Goal: Task Accomplishment & Management: Complete application form

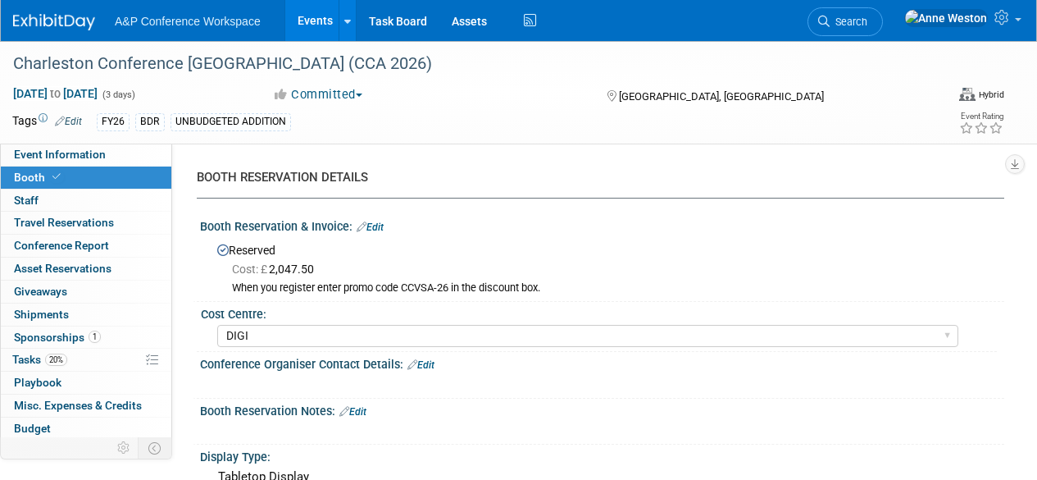
select select "DIGI"
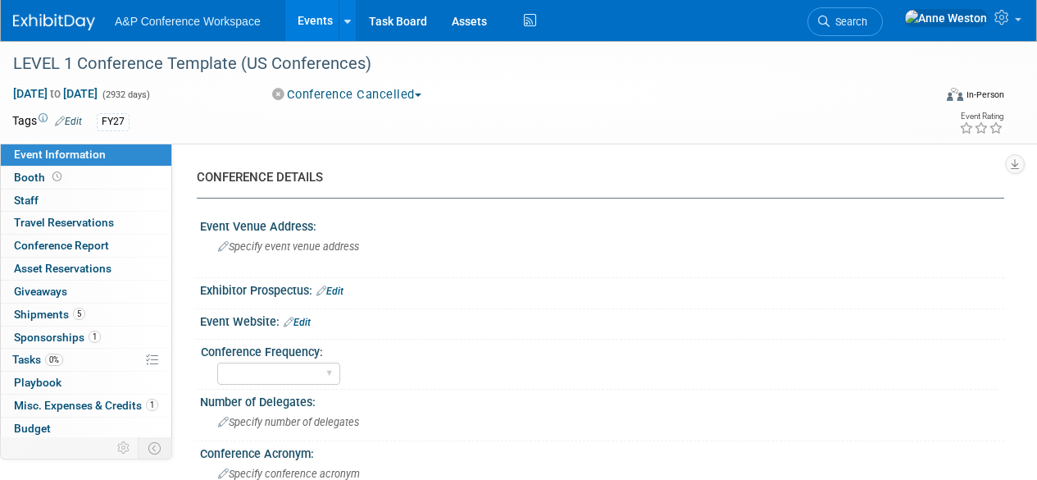
select select "Level 1"
select select "In-Person Booth"
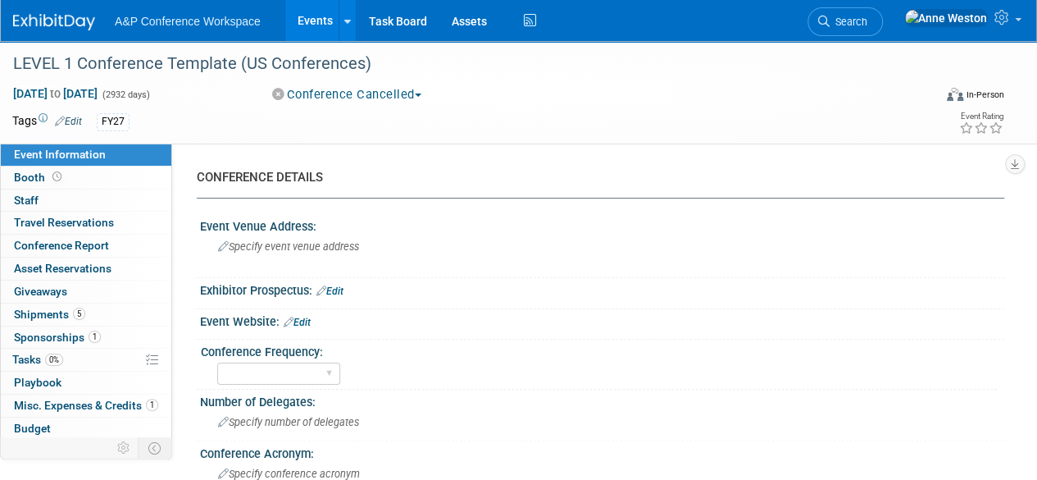
click at [430, 332] on div at bounding box center [602, 332] width 804 height 6
click at [830, 20] on icon at bounding box center [823, 21] width 11 height 11
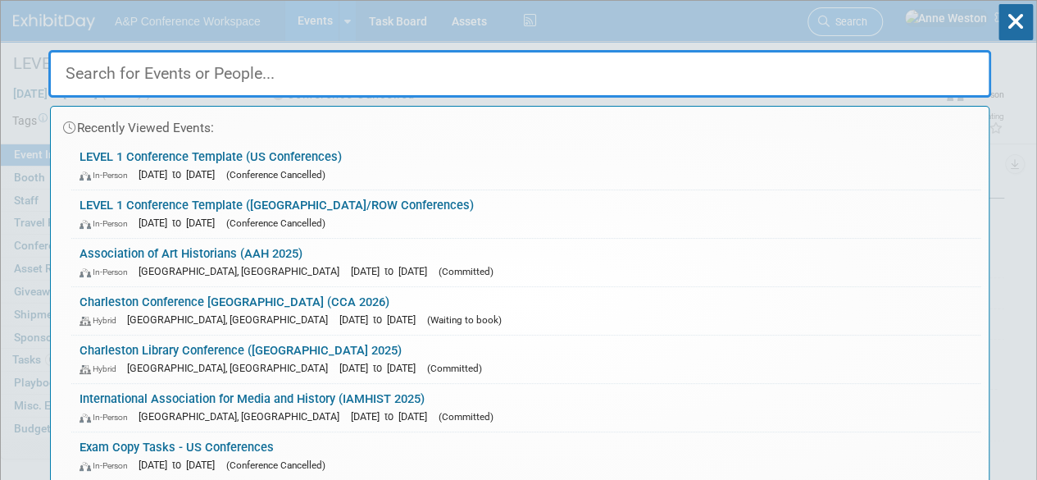
type input ";"
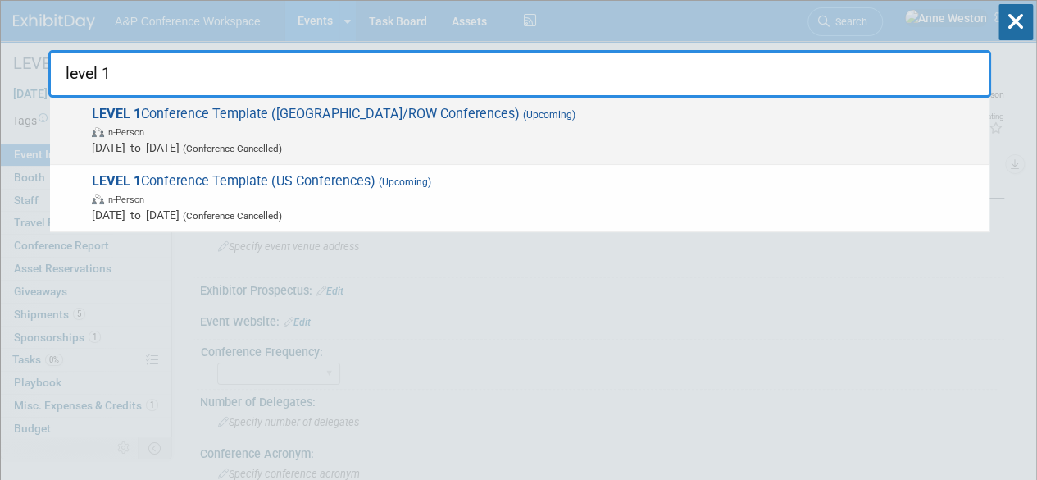
type input "level 1"
click at [252, 106] on span "LEVEL 1 Conference Template (UK/ROW Conferences) (Upcoming) In-Person Oct 21, 2…" at bounding box center [534, 131] width 894 height 50
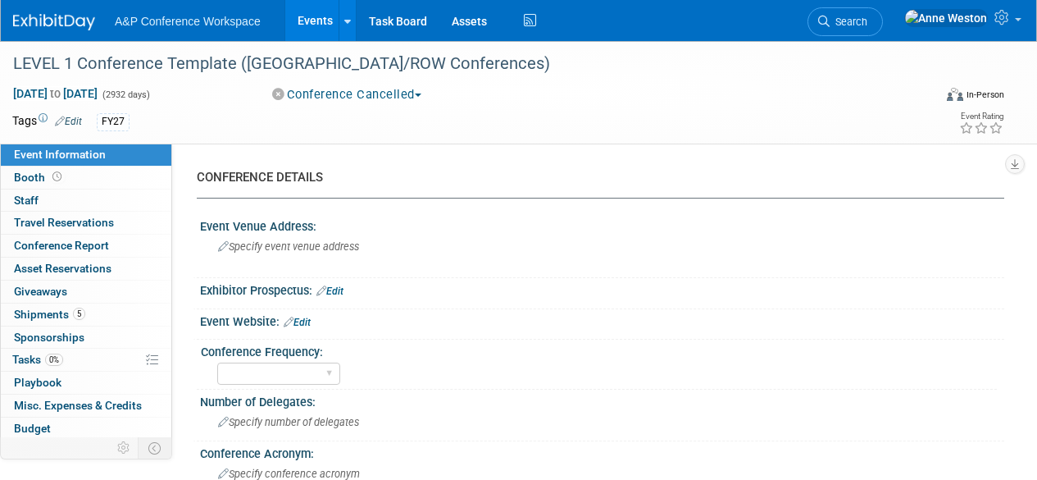
select select "Level 1"
select select "In-Person Booth"
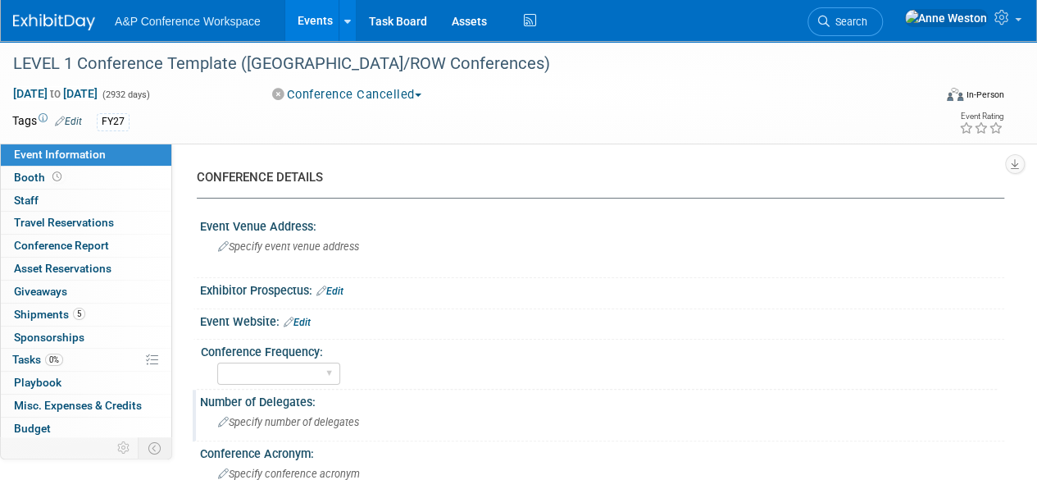
click at [430, 409] on div "Specify number of delegates" at bounding box center [602, 421] width 780 height 25
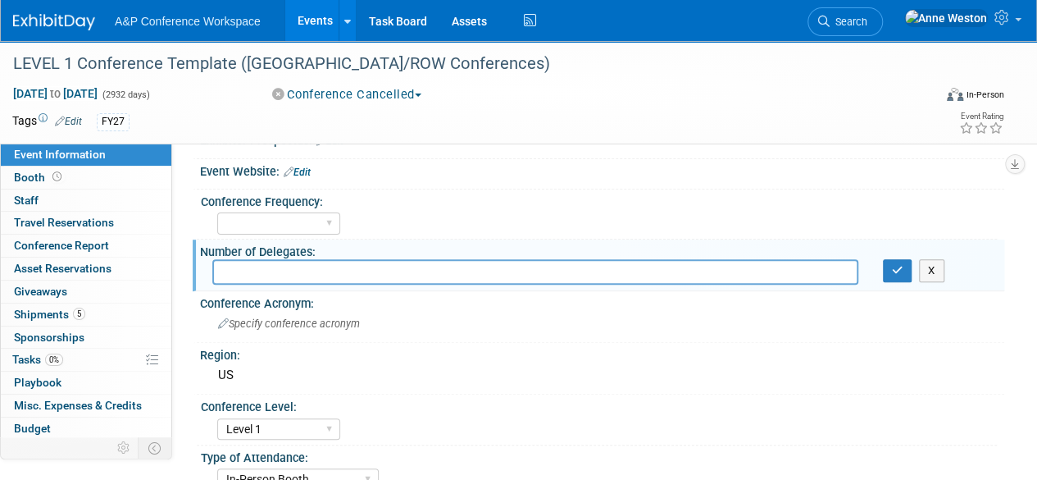
scroll to position [246, 0]
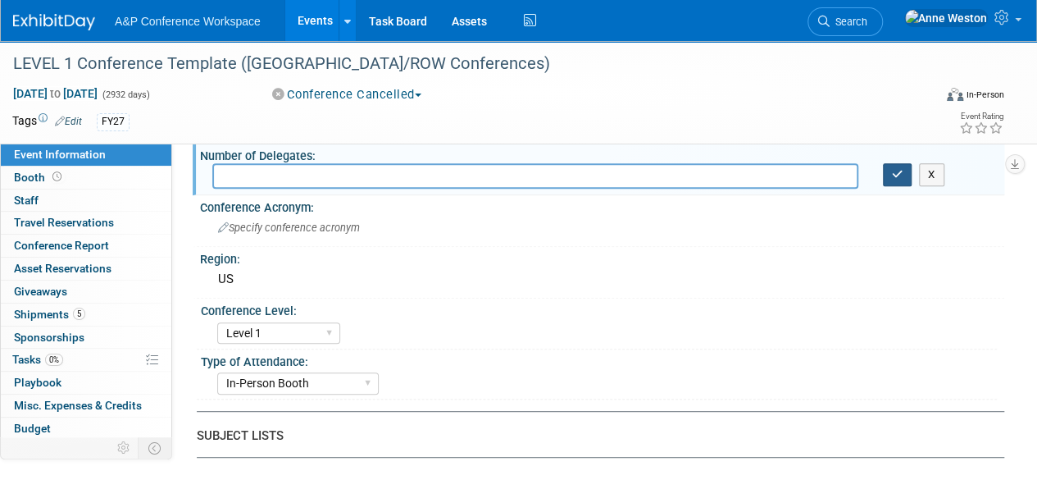
click at [894, 175] on icon "button" at bounding box center [897, 174] width 11 height 11
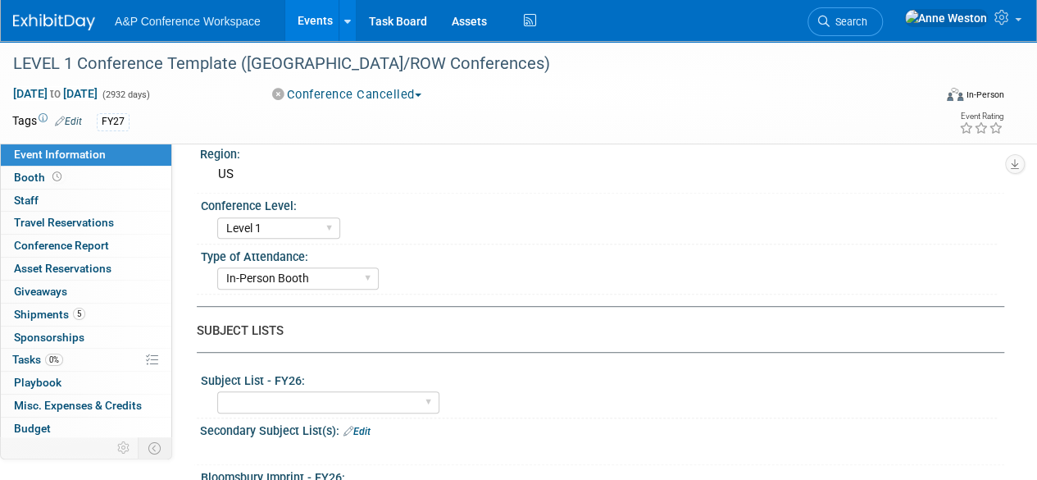
scroll to position [164, 0]
